Goal: Check status: Check status

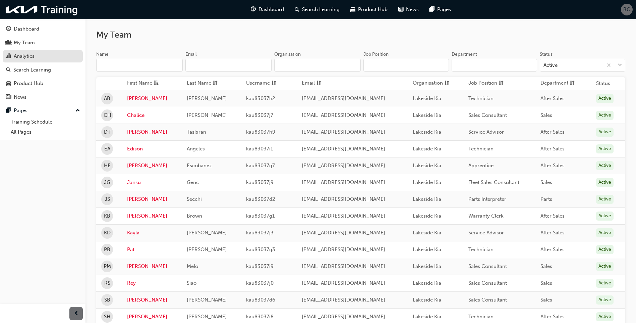
click at [24, 55] on div "Analytics" at bounding box center [24, 56] width 21 height 8
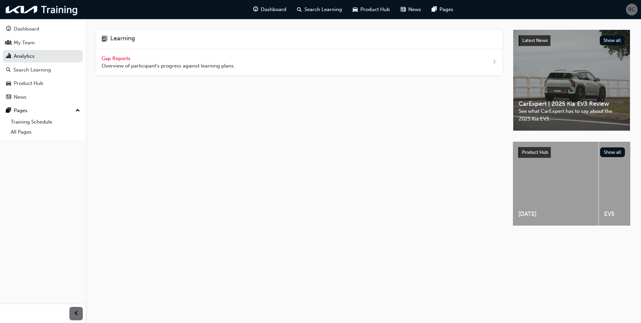
click at [233, 71] on div "Gap Reports Overview of participant's progress against learning plans." at bounding box center [299, 62] width 406 height 26
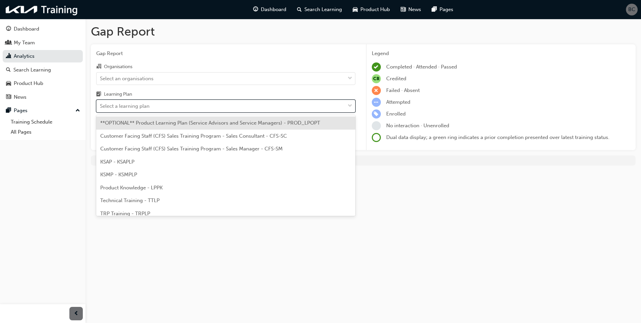
click at [190, 106] on div "Select a learning plan" at bounding box center [221, 106] width 249 height 12
click at [101, 106] on input "Learning Plan option **OPTIONAL** Product Learning Plan (Service Advisors and S…" at bounding box center [100, 106] width 1 height 6
click at [203, 76] on div "Select an organisations" at bounding box center [221, 78] width 249 height 12
click at [101, 76] on input "Organisations Select an organisations" at bounding box center [100, 78] width 1 height 6
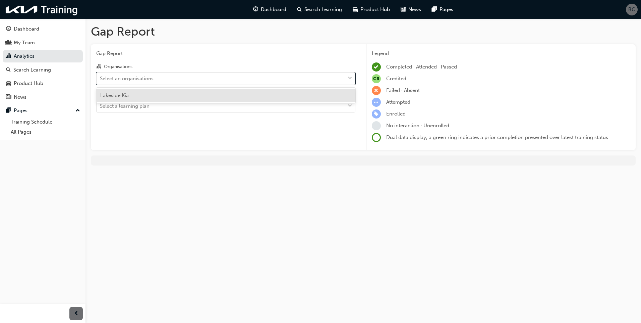
click at [178, 97] on div "Lakeside Kia" at bounding box center [225, 95] width 259 height 13
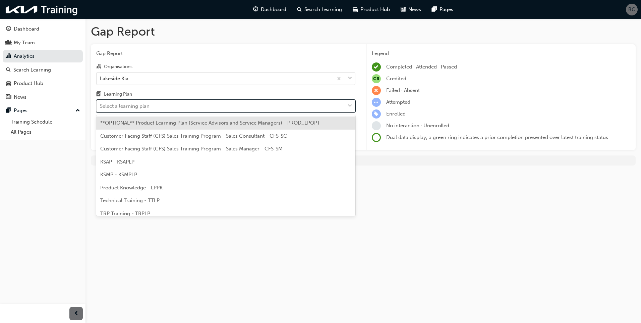
click at [180, 109] on div "Select a learning plan" at bounding box center [221, 106] width 249 height 12
click at [101, 109] on input "Learning Plan option **OPTIONAL** Product Learning Plan (Service Advisors and S…" at bounding box center [100, 106] width 1 height 6
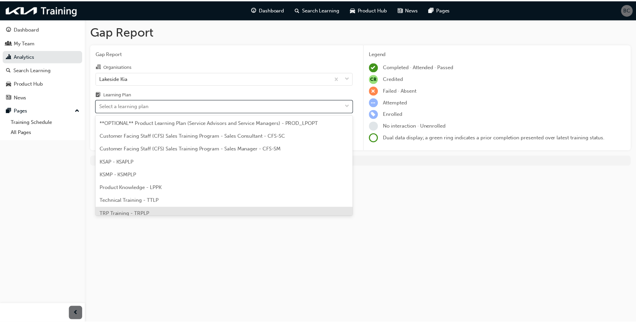
scroll to position [18, 0]
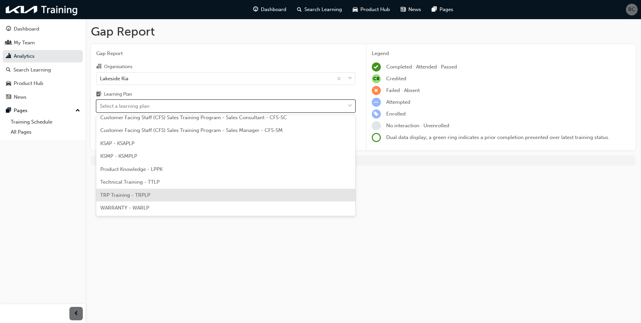
click at [160, 196] on div "TRP Training - TRPLP" at bounding box center [225, 195] width 259 height 13
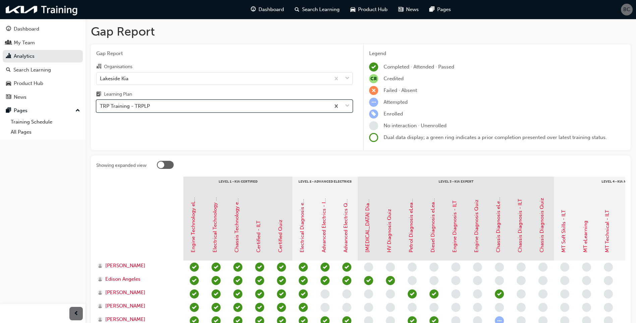
click at [386, 166] on div at bounding box center [391, 166] width 469 height 10
click at [311, 155] on div "Gap Report Gap Report Organisations Lakeside Kia Learning Plan TRP Training - T…" at bounding box center [361, 200] width 551 height 362
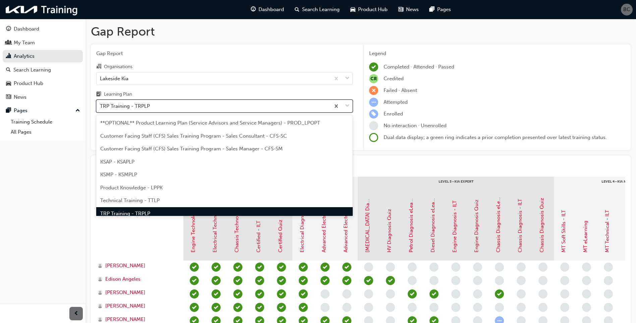
click at [244, 109] on div "TRP Training - TRPLP" at bounding box center [214, 106] width 234 height 12
click at [101, 109] on input "Learning Plan option TRP Training - TRPLP, selected. option TRP Training - TRPL…" at bounding box center [100, 106] width 1 height 6
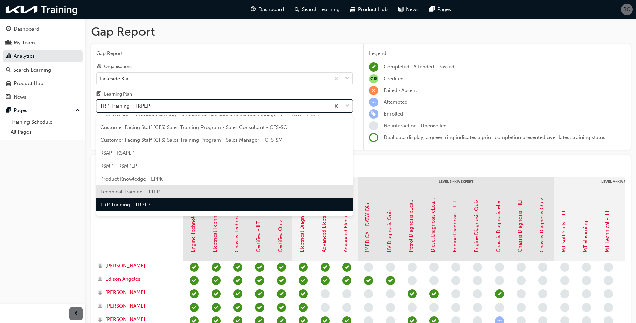
click at [174, 195] on div "Technical Training - TTLP" at bounding box center [224, 191] width 257 height 13
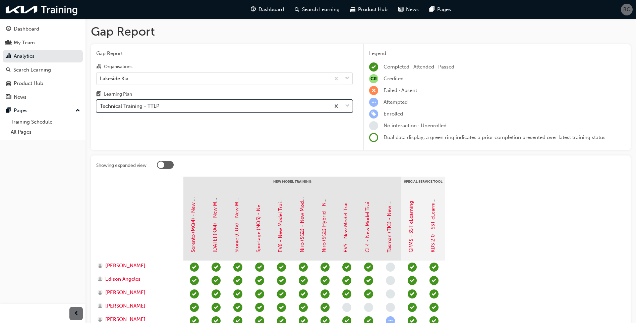
click at [240, 109] on div "Technical Training - TTLP" at bounding box center [214, 106] width 234 height 12
click at [101, 109] on input "Learning Plan option Technical Training - TTLP, selected. 0 results available. …" at bounding box center [100, 106] width 1 height 6
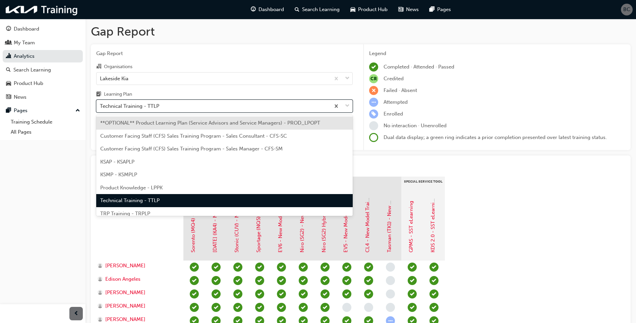
click at [159, 210] on div "TRP Training - TRPLP" at bounding box center [224, 213] width 257 height 13
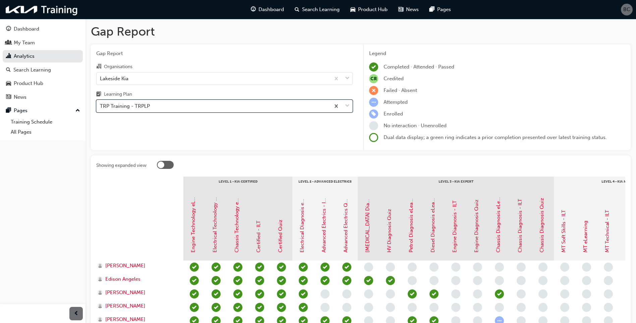
click at [267, 149] on div "Gap Report Organisations Lakeside Kia Learning Plan option TRP Training - TRPLP…" at bounding box center [224, 97] width 267 height 106
